Goal: Transaction & Acquisition: Book appointment/travel/reservation

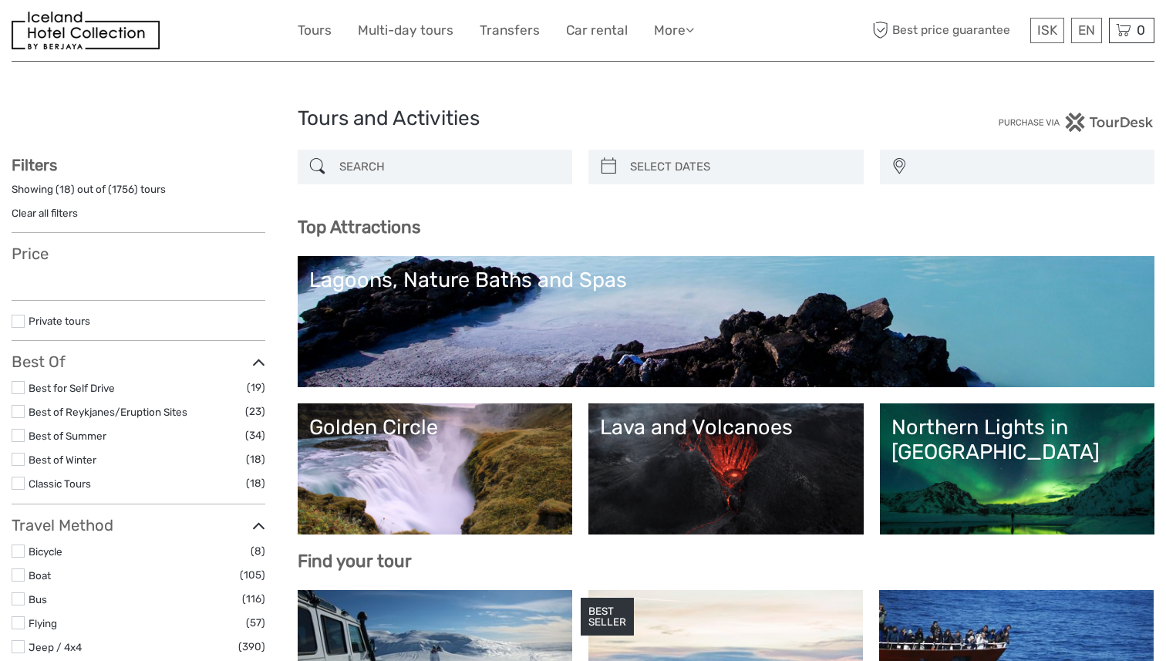
select select
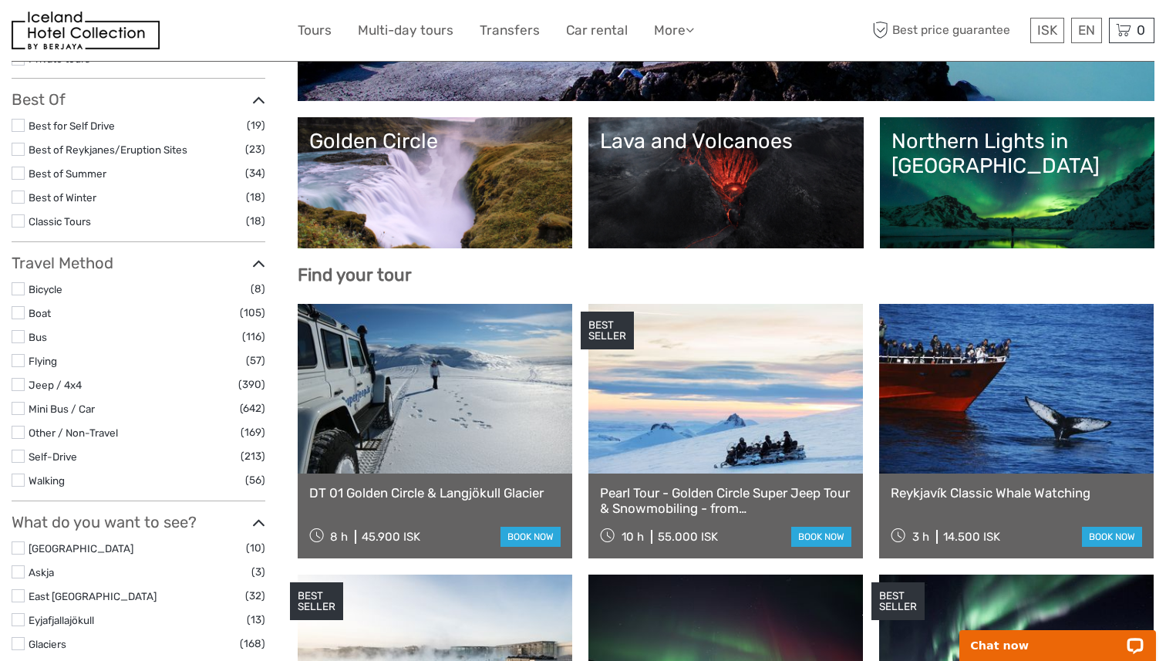
scroll to position [290, 0]
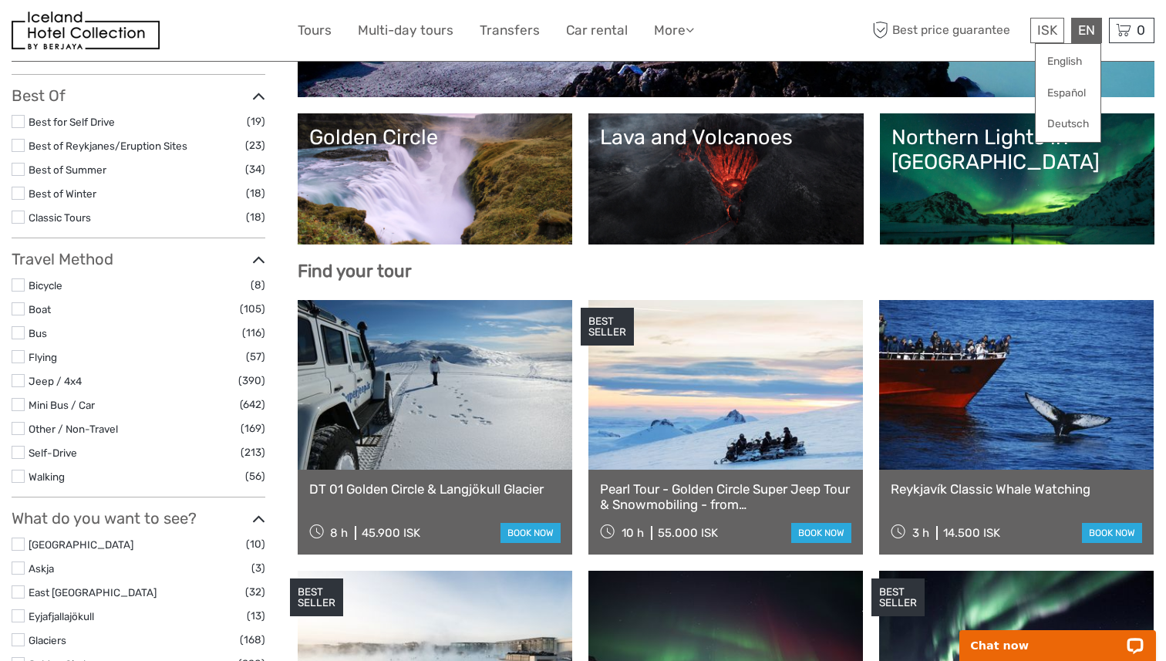
click at [1093, 27] on div "EN English Español Deutsch" at bounding box center [1087, 30] width 31 height 25
click at [1075, 59] on link "English" at bounding box center [1068, 62] width 65 height 28
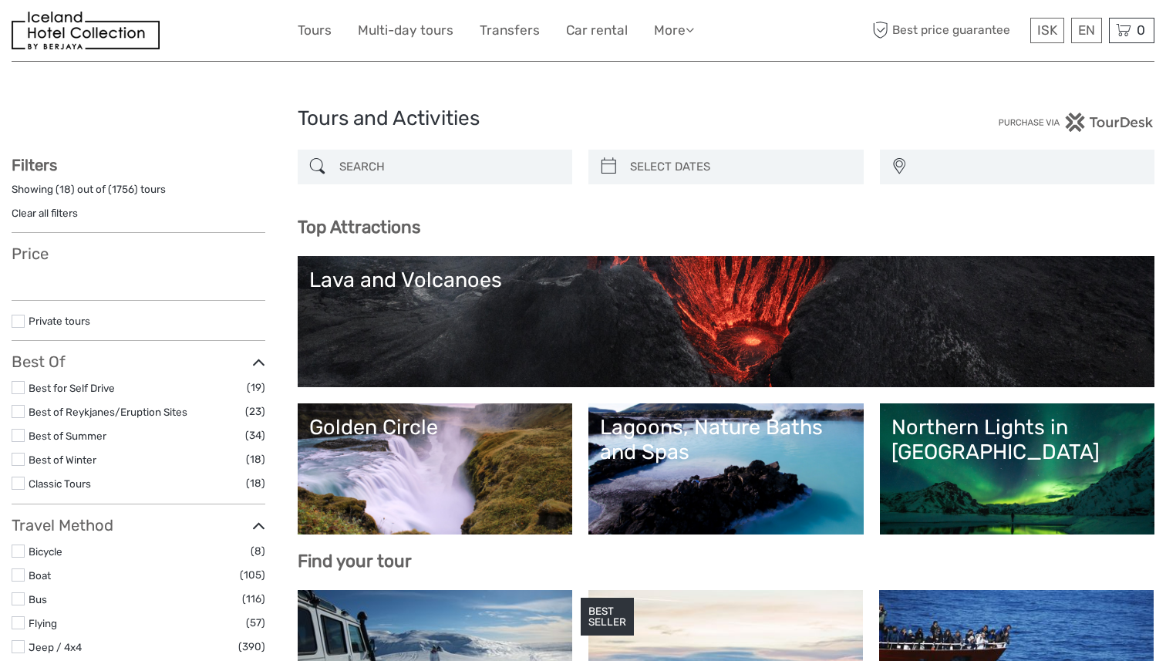
select select
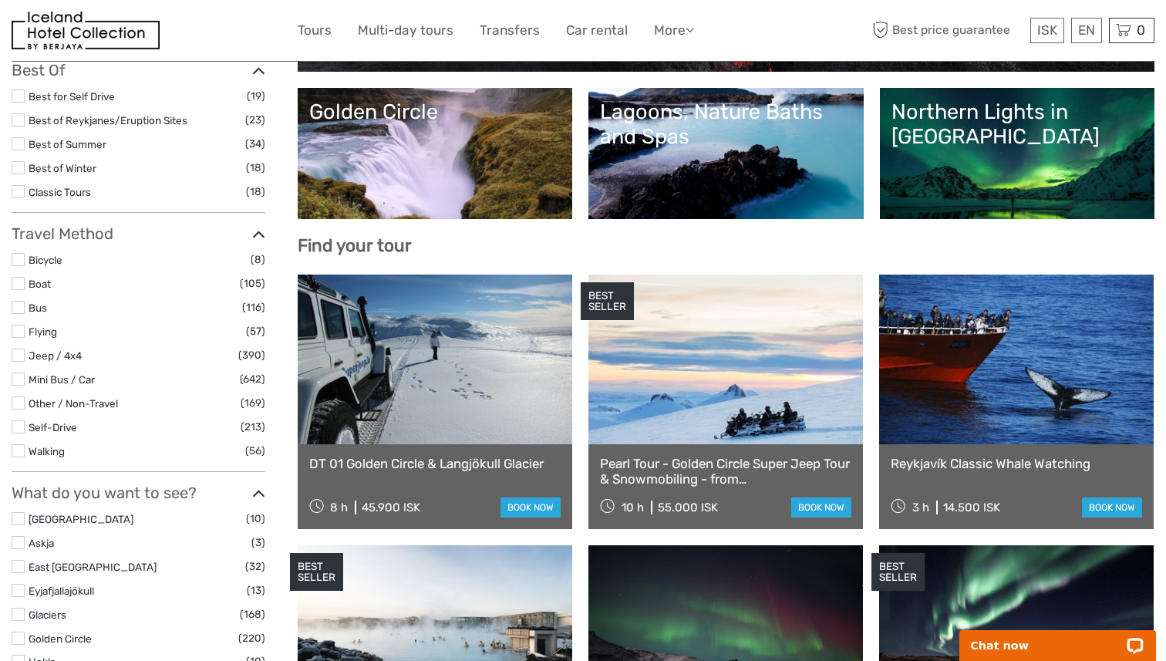
scroll to position [315, 0]
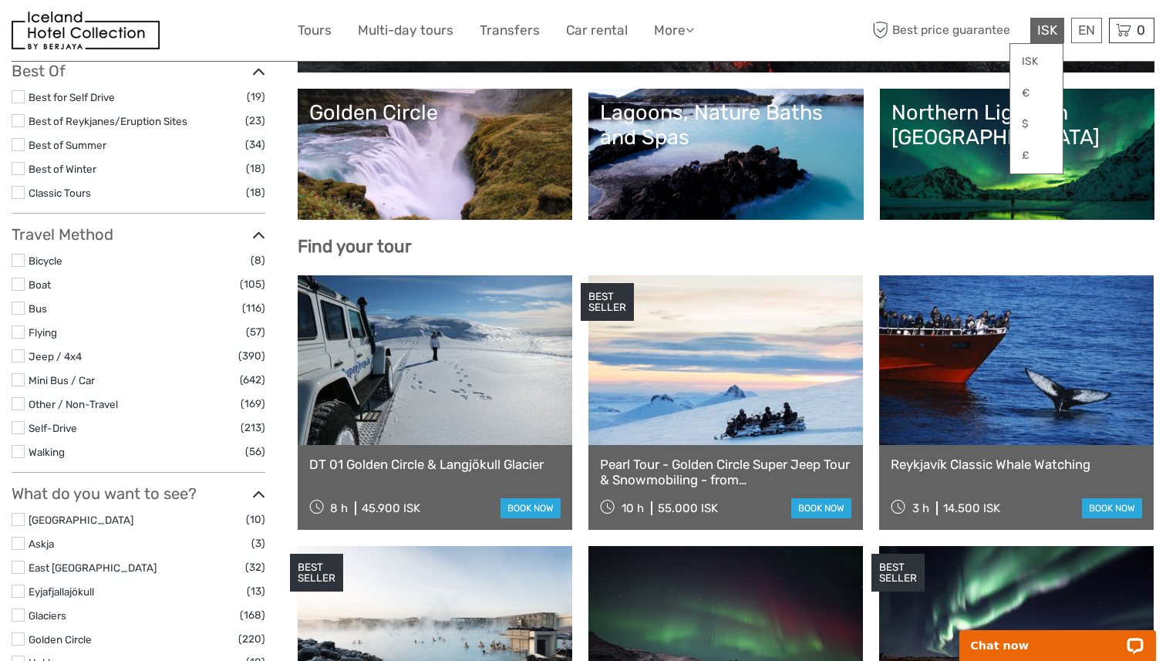
click at [1040, 19] on div "ISK ISK € $ £" at bounding box center [1048, 30] width 34 height 25
click at [1028, 160] on link "£" at bounding box center [1037, 156] width 52 height 28
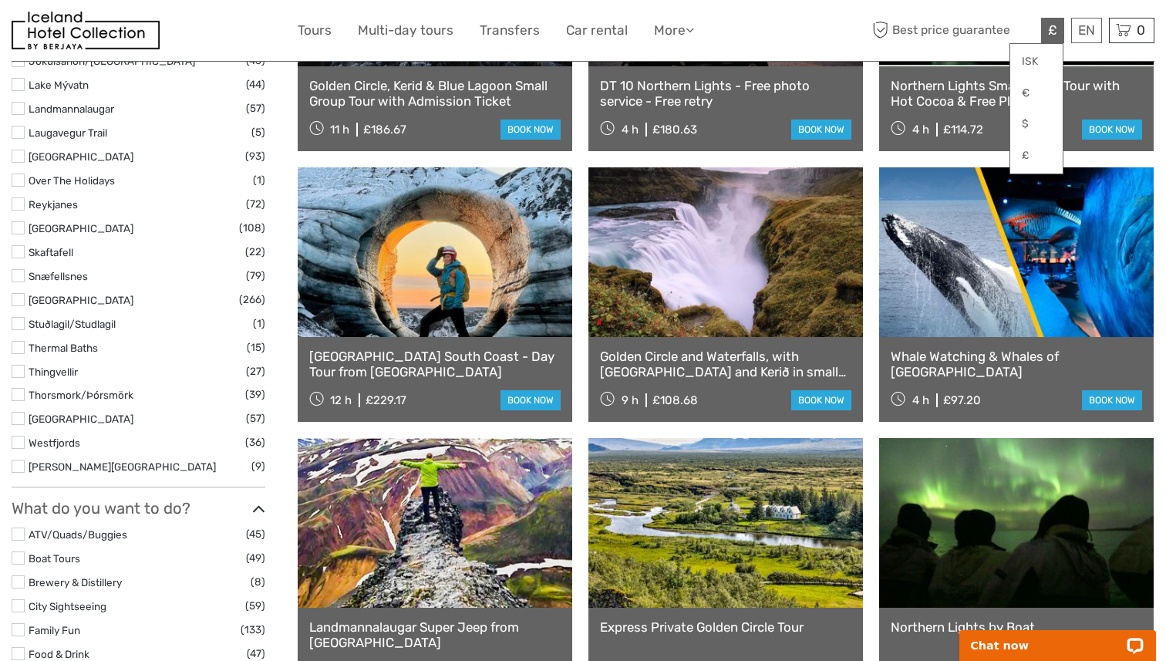
scroll to position [966, 0]
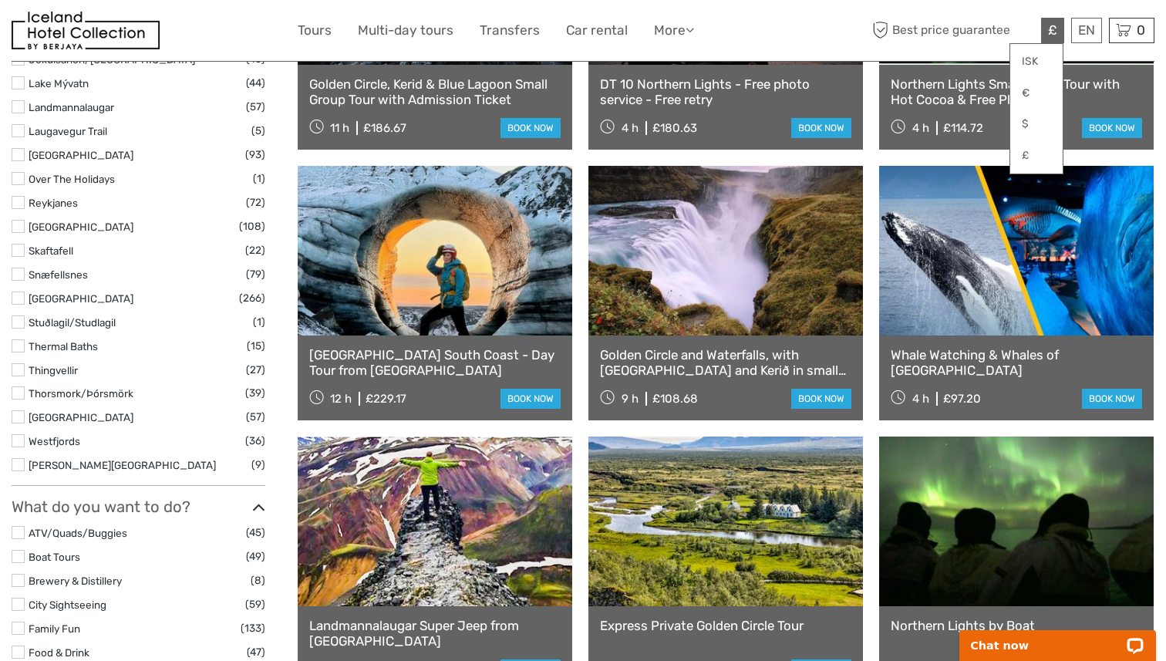
click at [454, 319] on link at bounding box center [435, 251] width 275 height 170
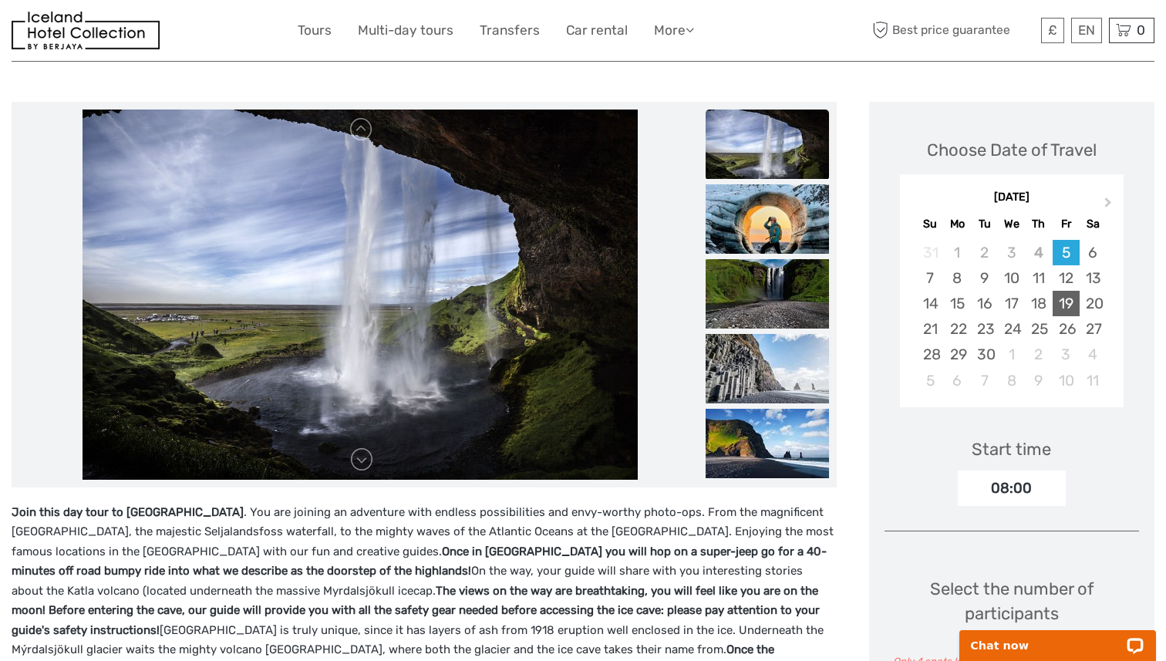
scroll to position [163, 0]
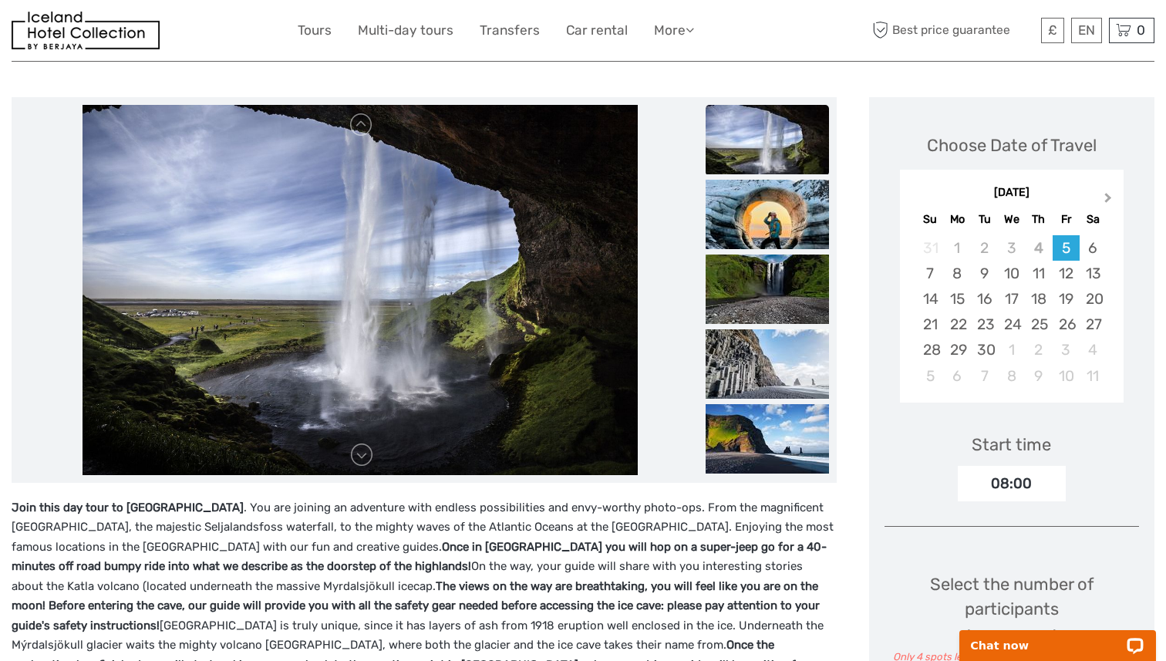
click at [1111, 196] on button "Next Month" at bounding box center [1110, 201] width 25 height 25
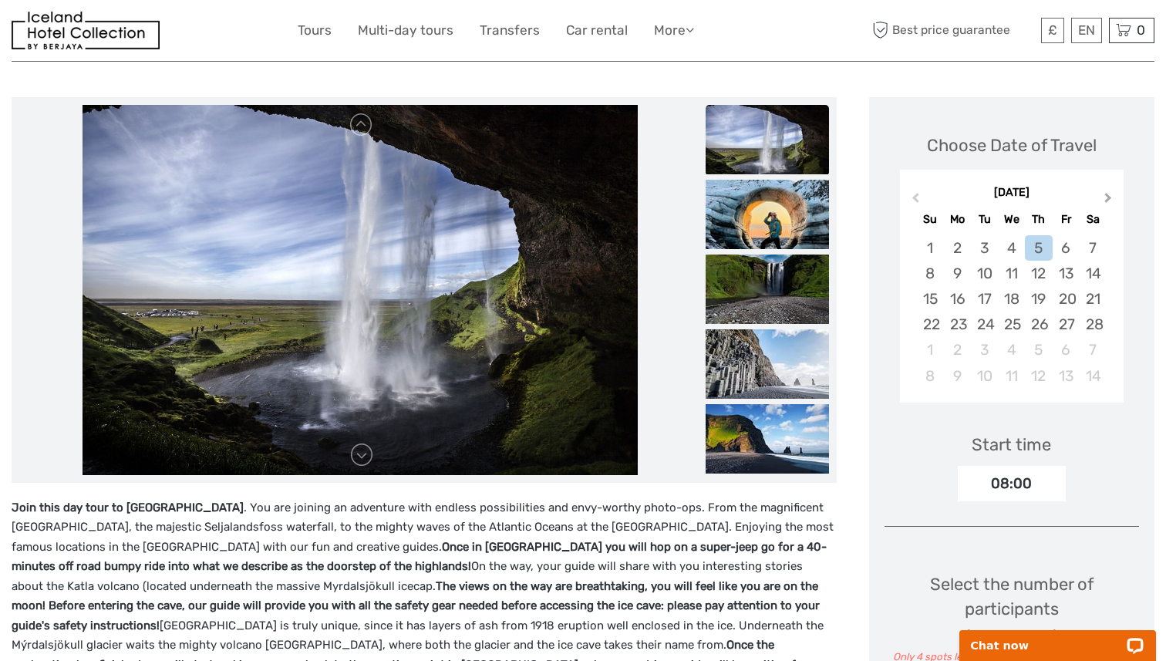
click at [1111, 196] on button "Next Month" at bounding box center [1110, 201] width 25 height 25
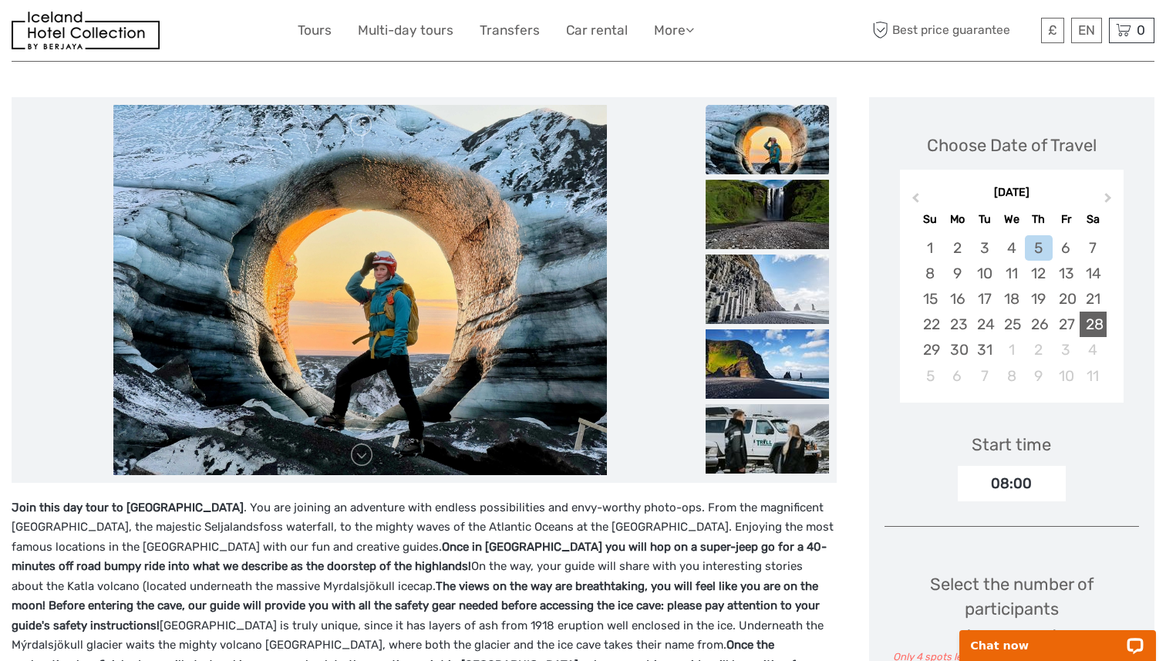
click at [1099, 323] on div "28" at bounding box center [1093, 324] width 27 height 25
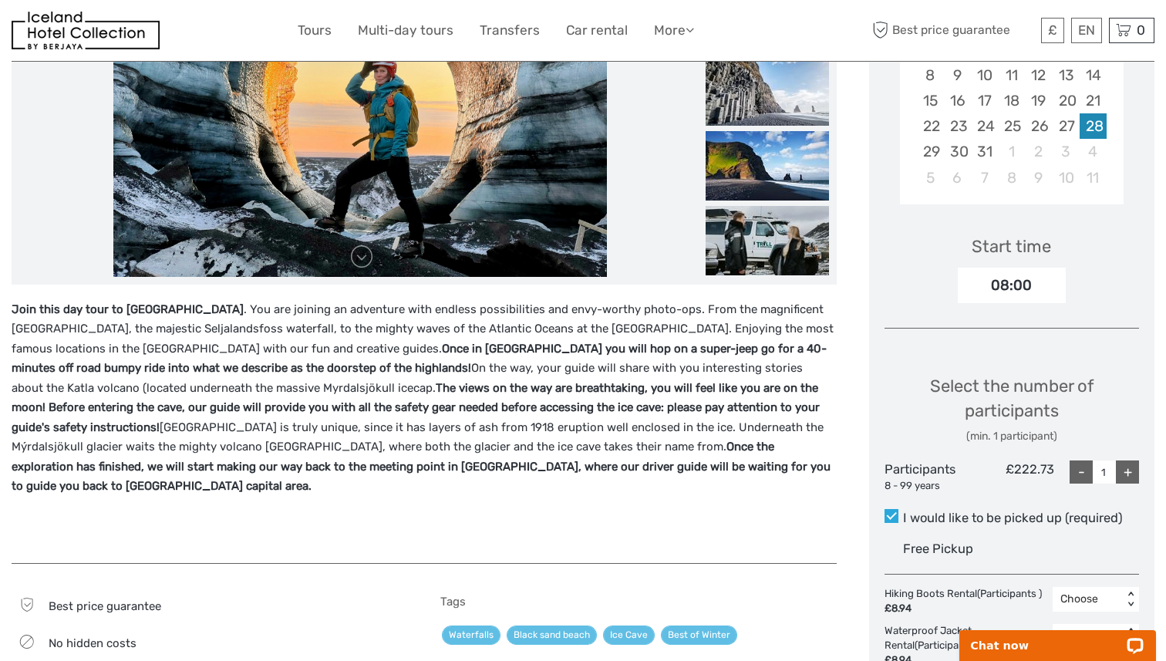
scroll to position [363, 0]
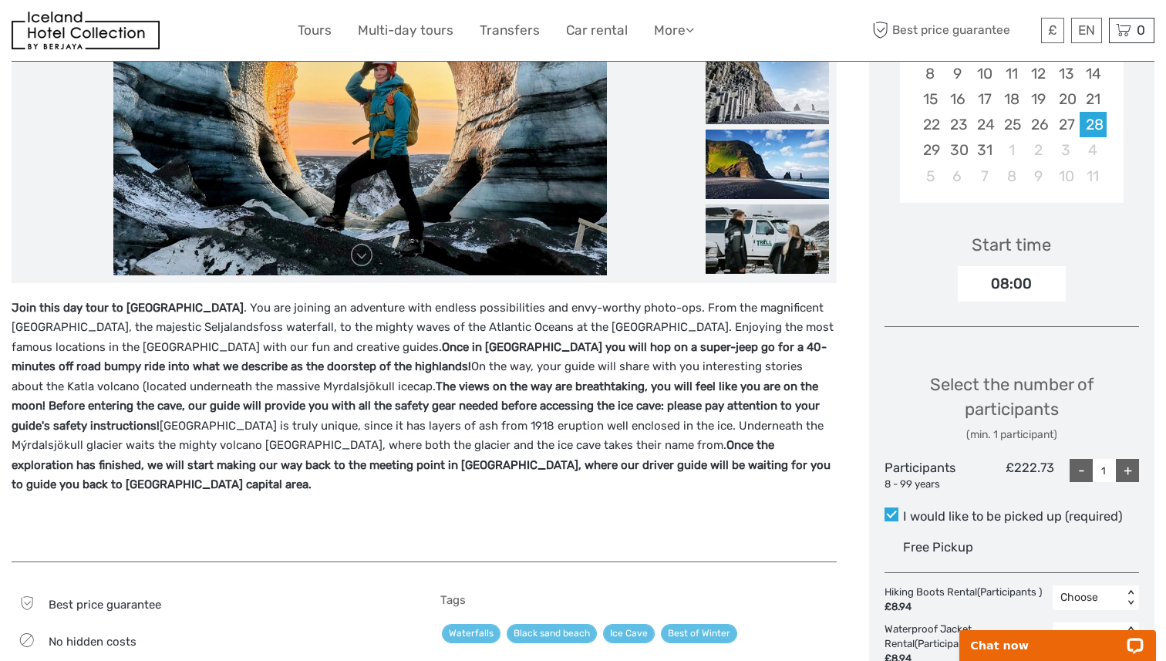
click at [1127, 464] on div "+" at bounding box center [1127, 470] width 23 height 23
type input "4"
click at [1125, 403] on div "Select the number of participants (min. 1 participant)" at bounding box center [1012, 408] width 255 height 70
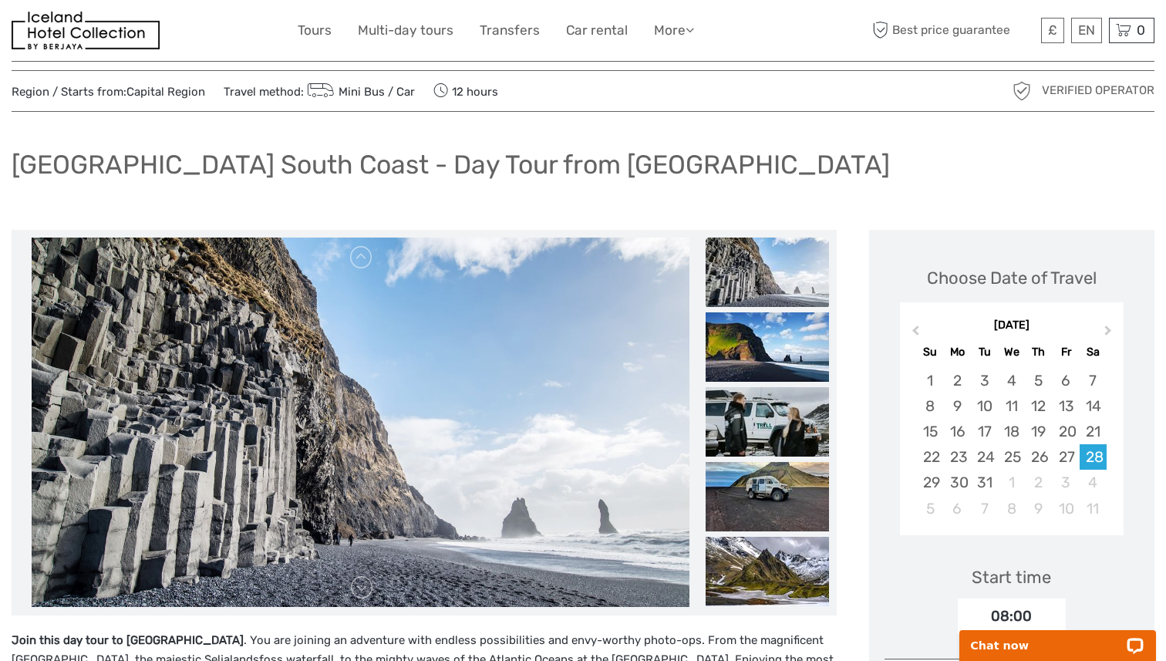
scroll to position [23, 0]
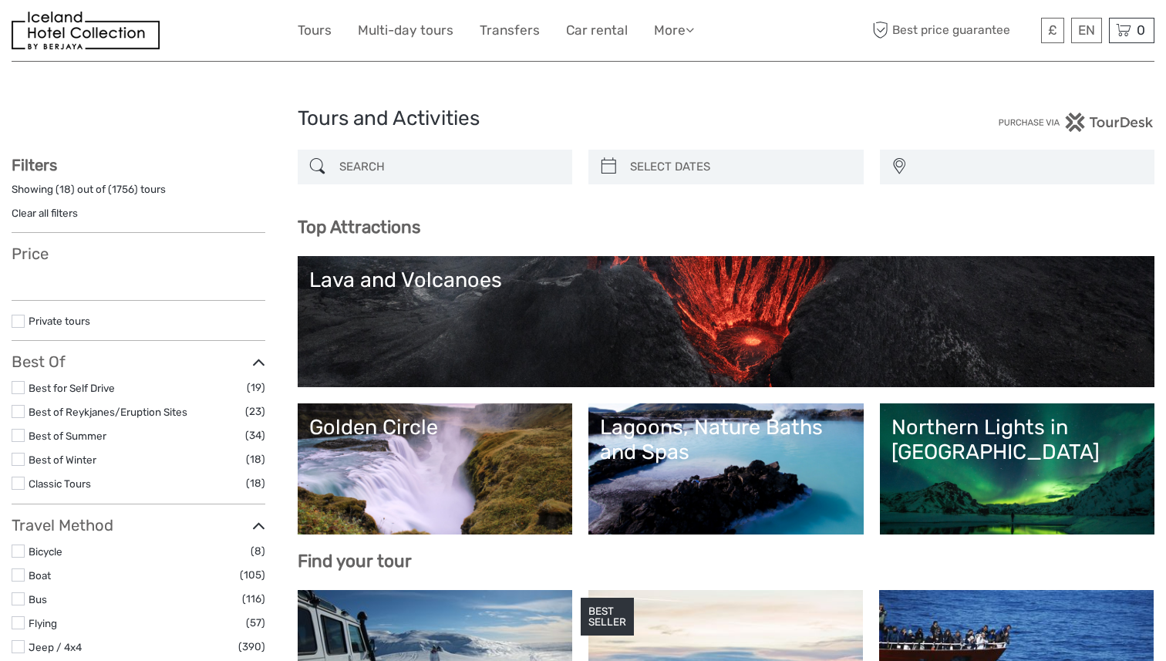
select select
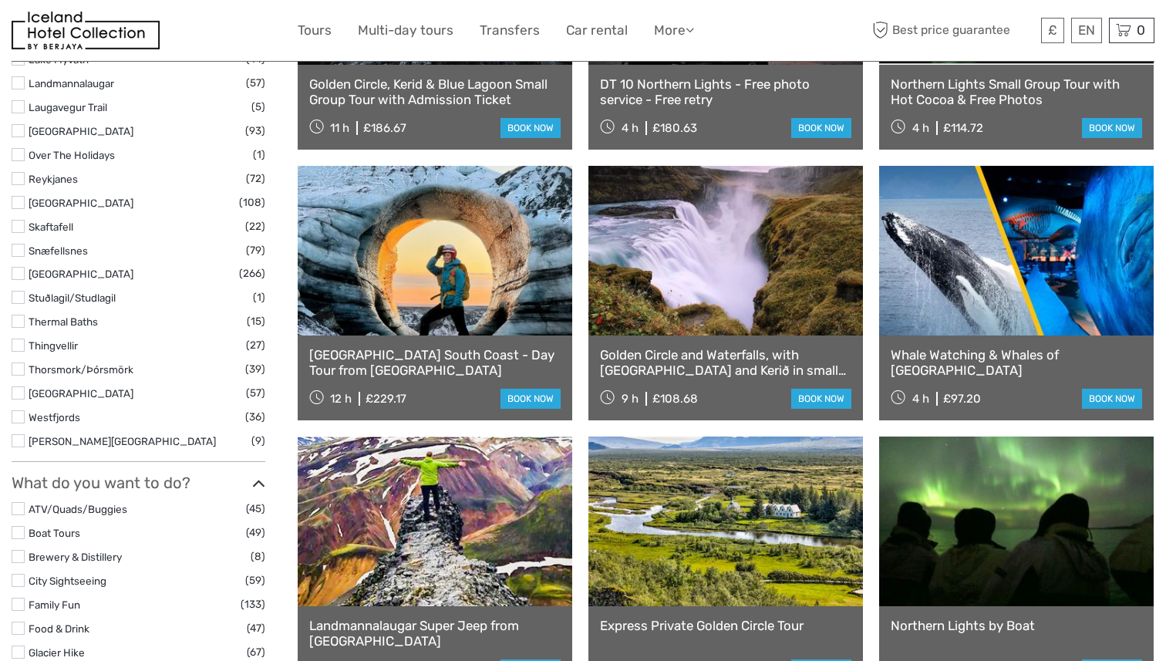
select select
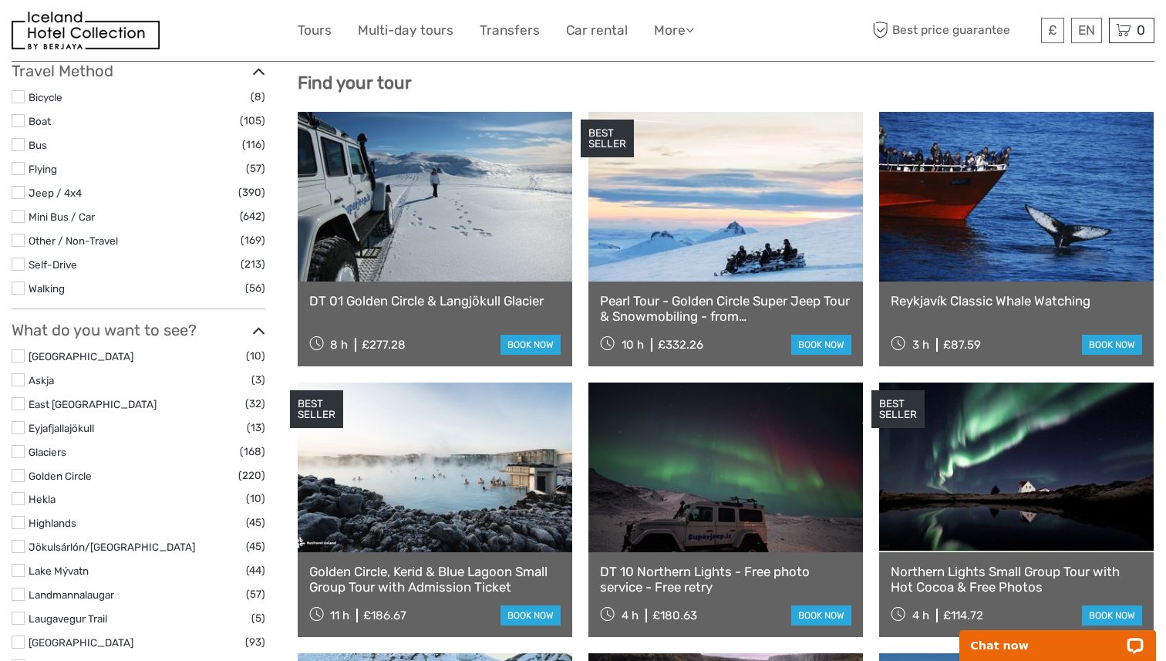
scroll to position [475, 0]
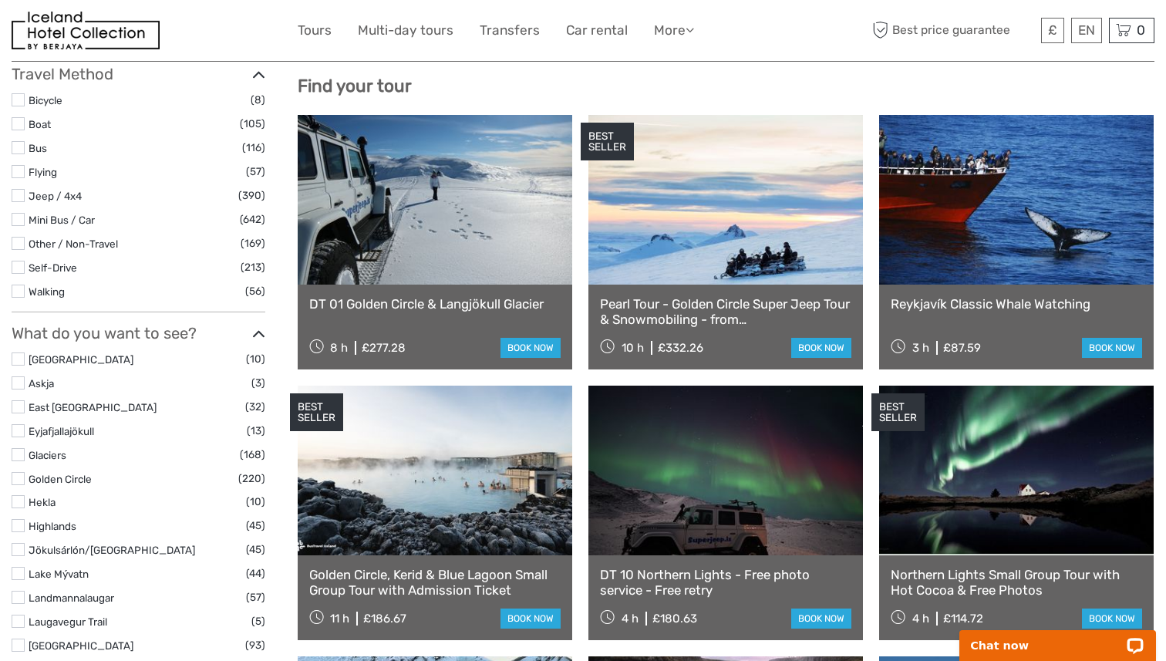
click at [776, 271] on link at bounding box center [726, 200] width 275 height 170
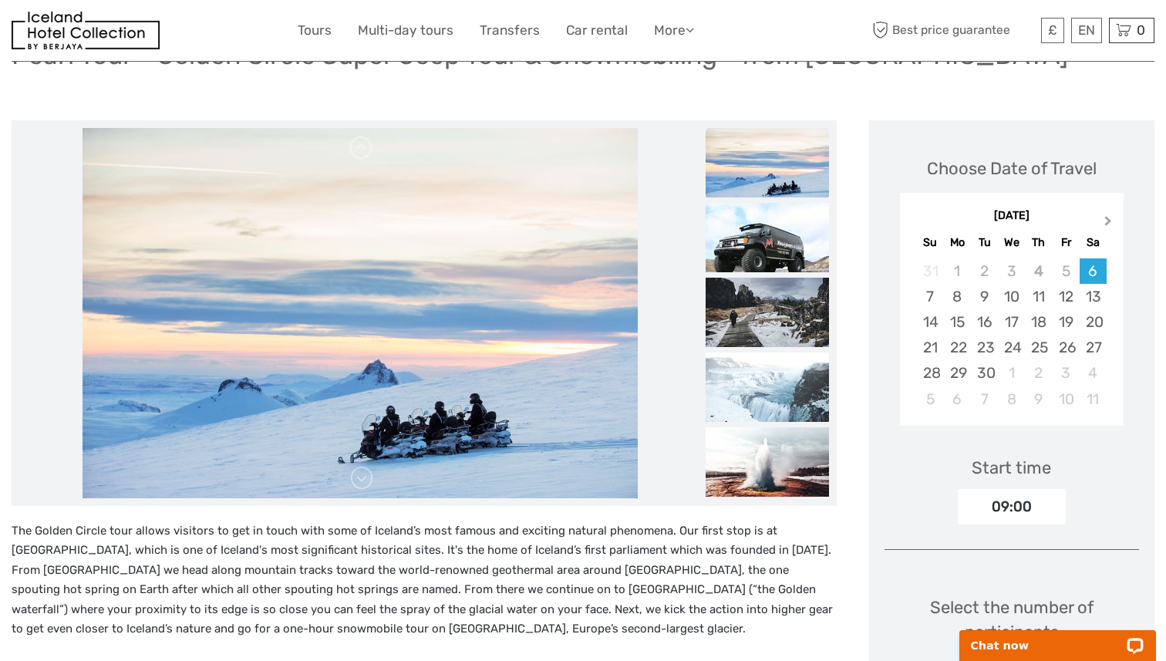
click at [1109, 224] on span "Next Month" at bounding box center [1109, 224] width 0 height 22
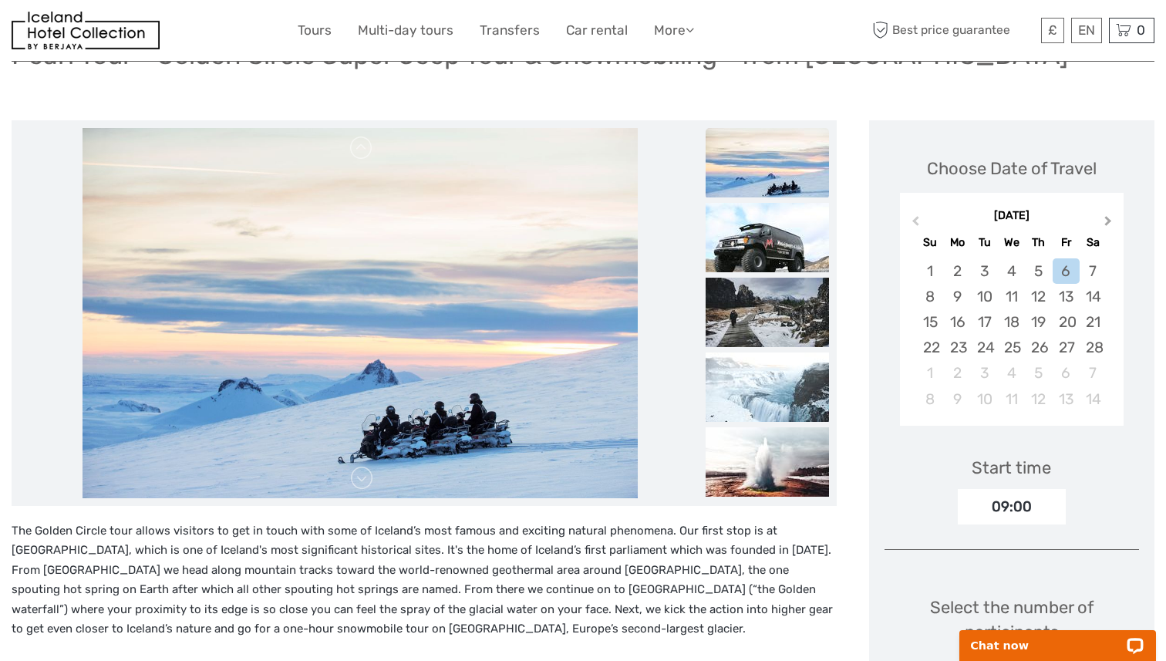
click at [1109, 224] on span "Next Month" at bounding box center [1109, 224] width 0 height 22
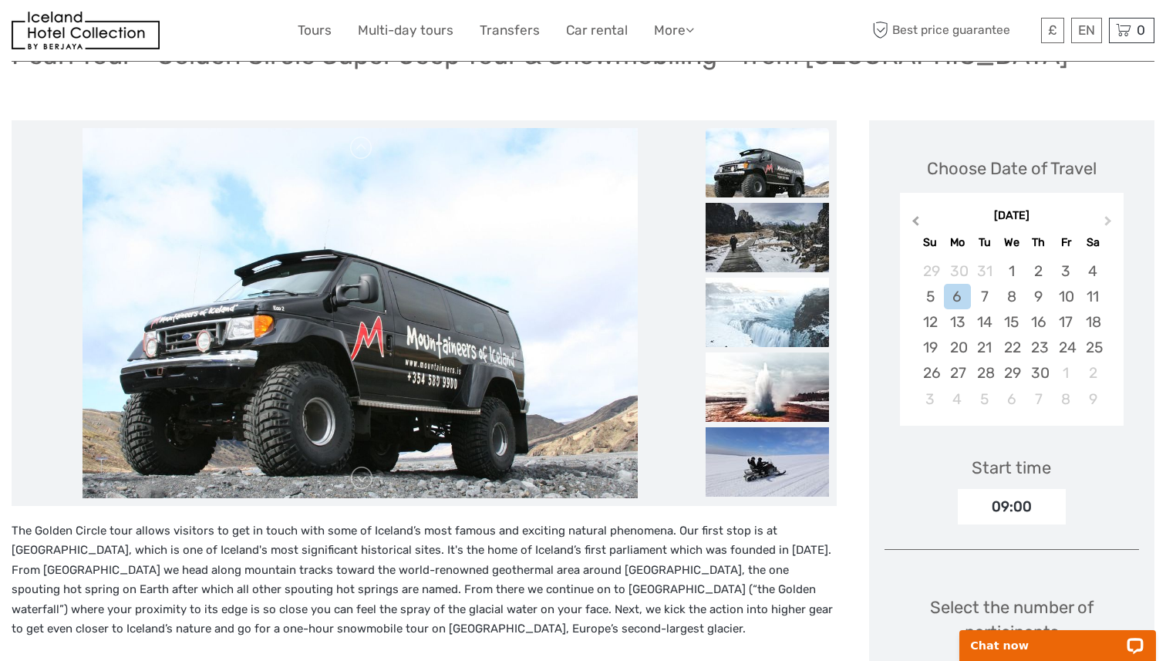
click at [920, 228] on button "Previous Month" at bounding box center [914, 224] width 25 height 25
click at [985, 375] on div "31" at bounding box center [984, 372] width 27 height 25
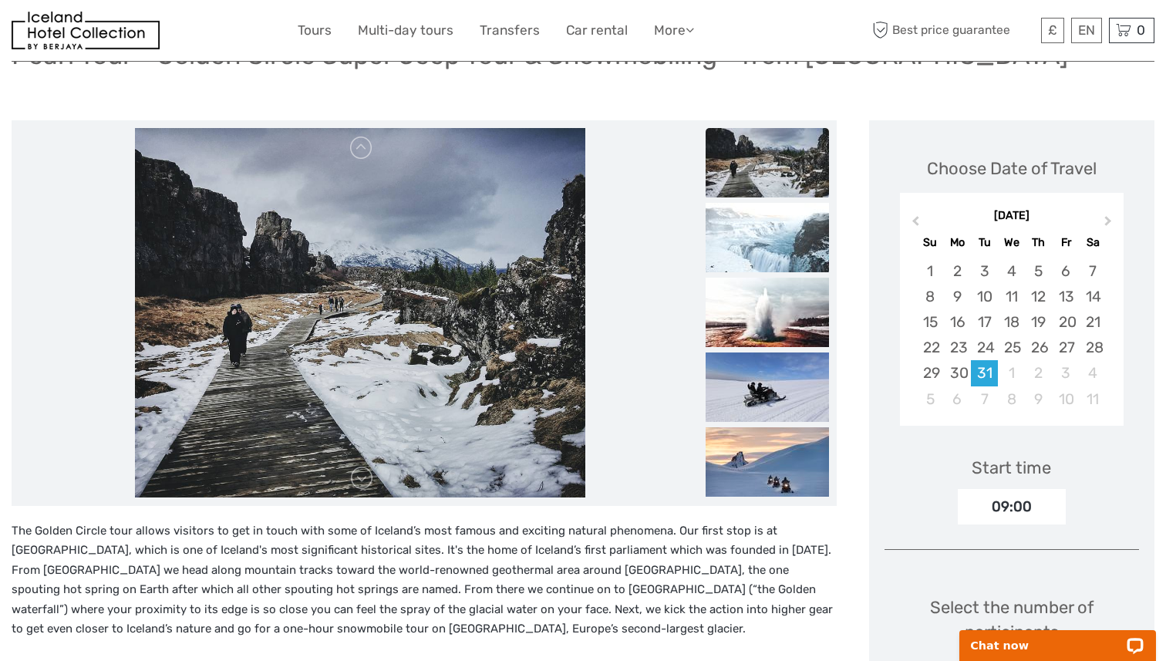
click at [1118, 464] on div "Start time 09:00" at bounding box center [1012, 479] width 255 height 89
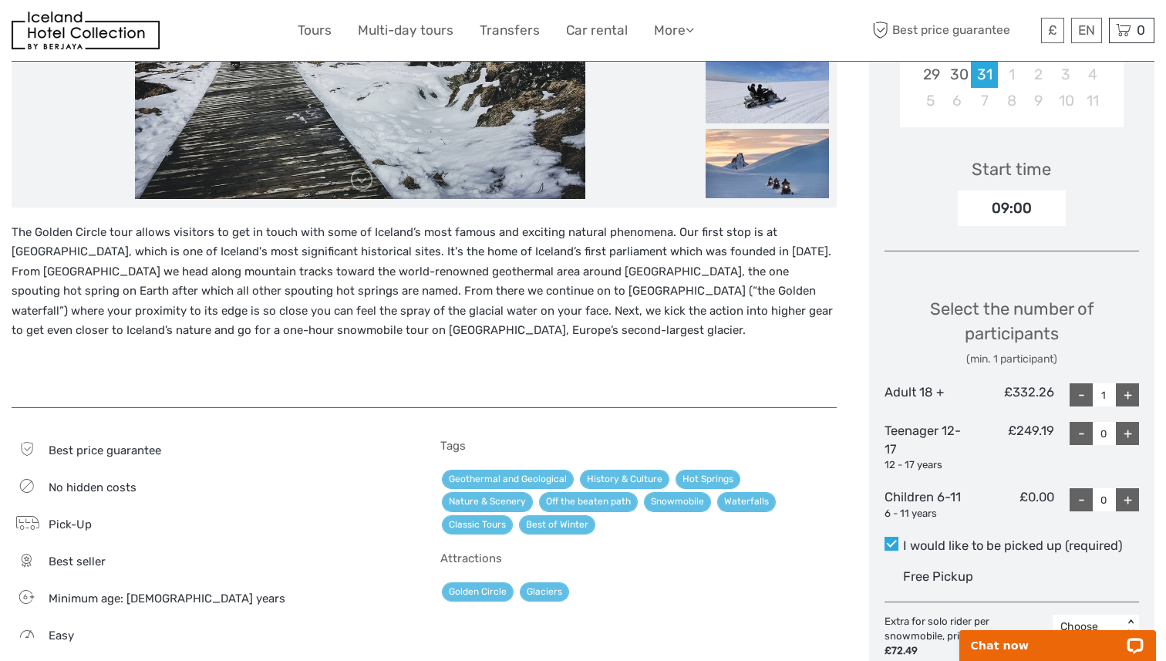
scroll to position [444, 0]
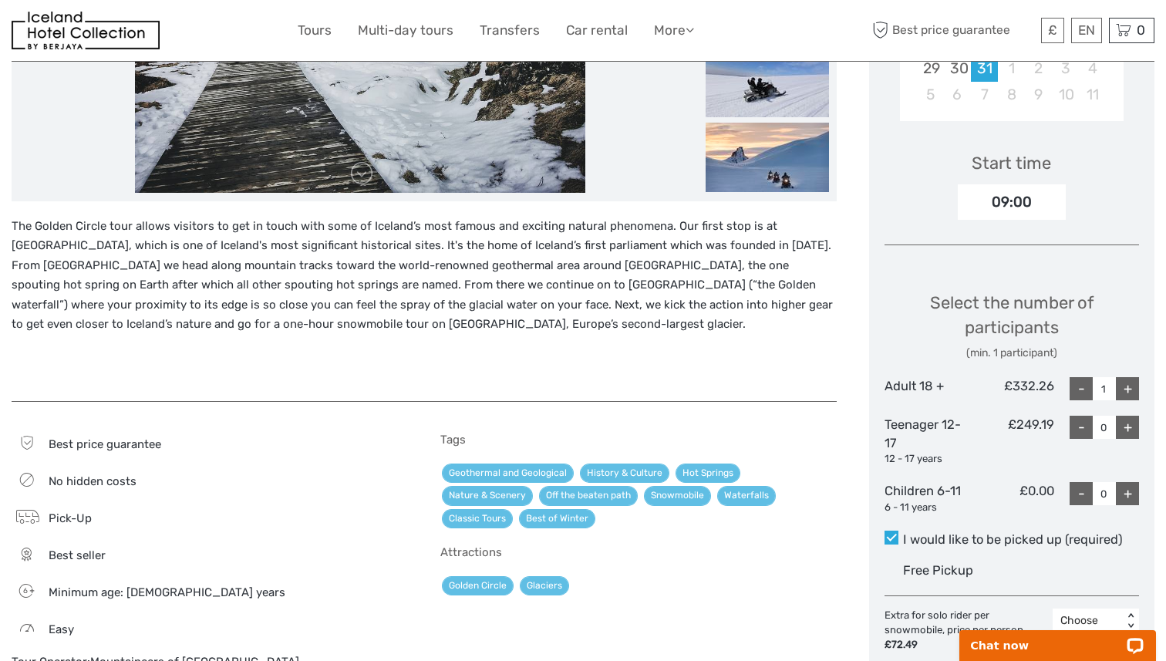
click at [1125, 385] on div "+" at bounding box center [1127, 388] width 23 height 23
type input "2"
click at [1131, 429] on div "+" at bounding box center [1127, 427] width 23 height 23
type input "2"
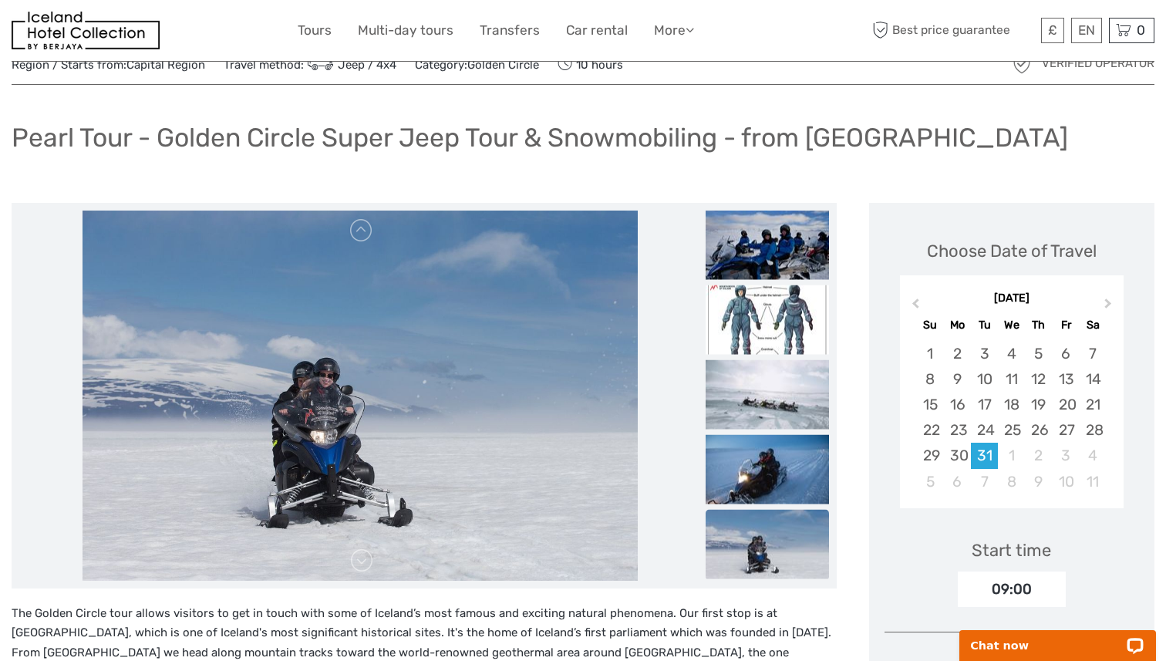
scroll to position [0, 0]
